Goal: Task Accomplishment & Management: Use online tool/utility

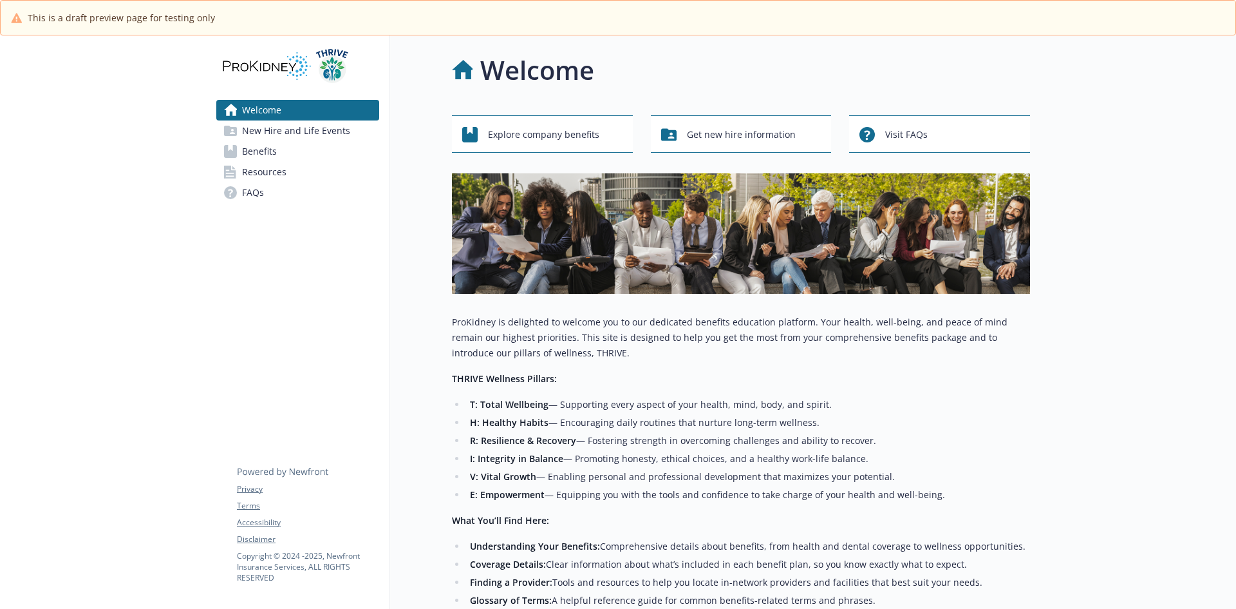
click at [14, 223] on div at bounding box center [103, 440] width 206 height 811
